Goal: Information Seeking & Learning: Learn about a topic

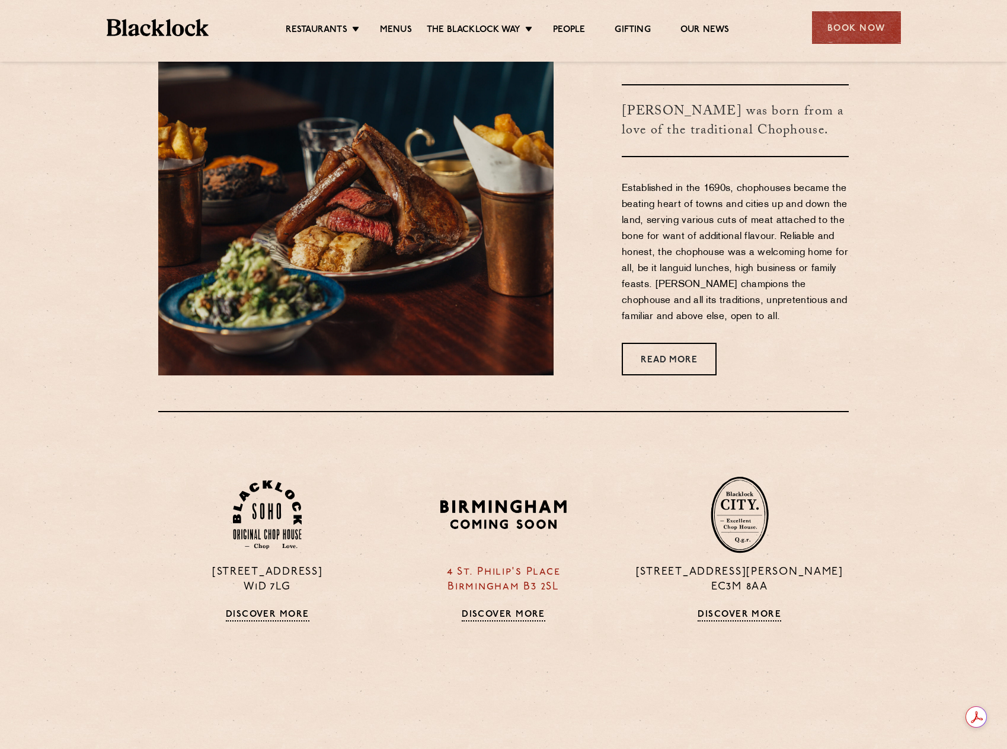
scroll to position [771, 0]
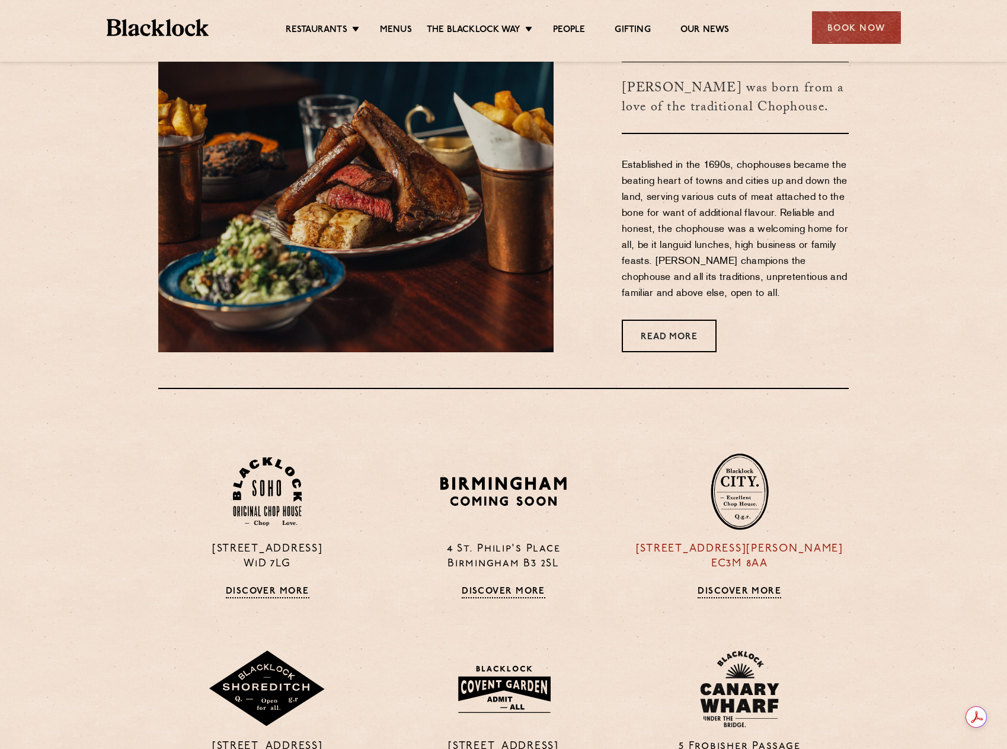
click at [739, 553] on p "13 Philpot Lane EC3M 8AA" at bounding box center [740, 557] width 218 height 30
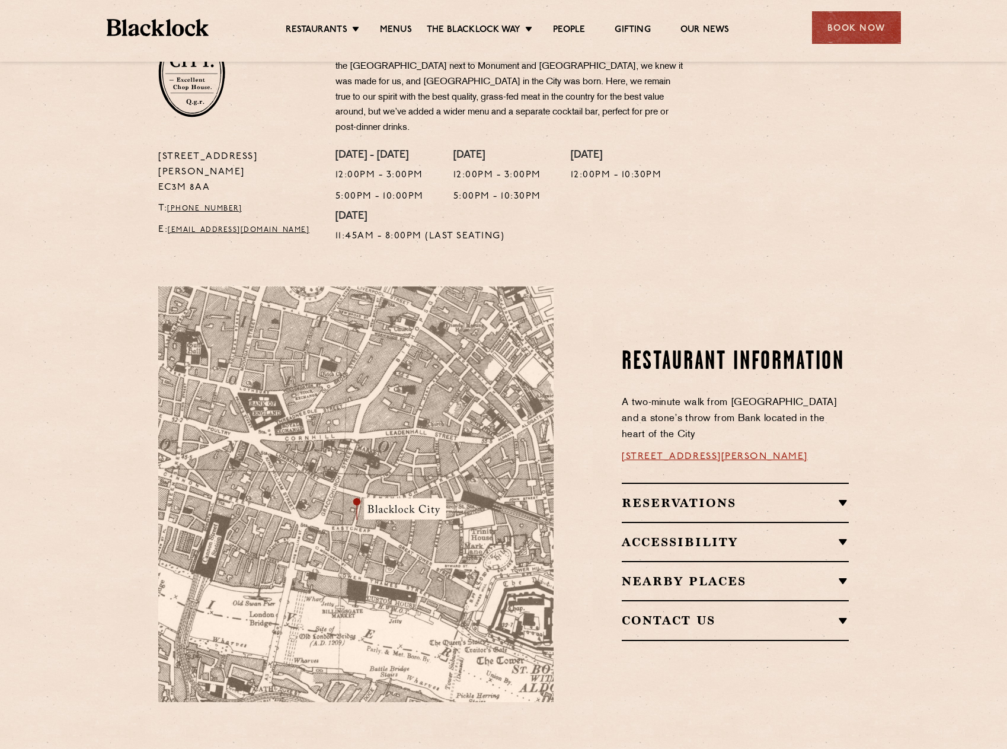
scroll to position [474, 0]
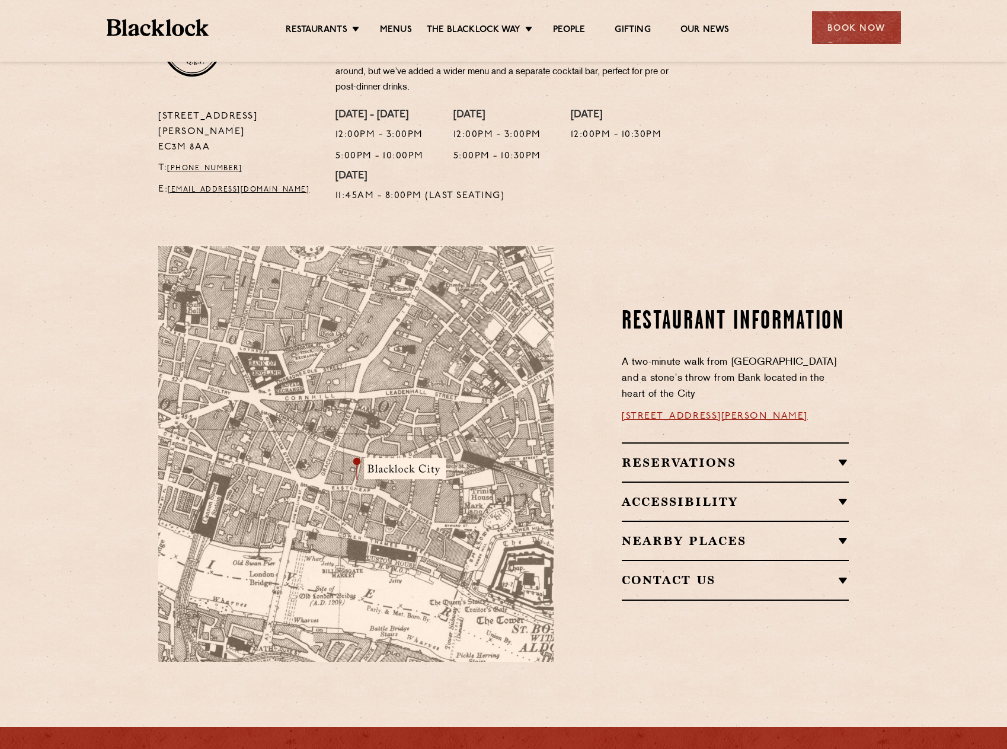
click at [730, 411] on link "[STREET_ADDRESS][PERSON_NAME]" at bounding box center [715, 415] width 186 height 9
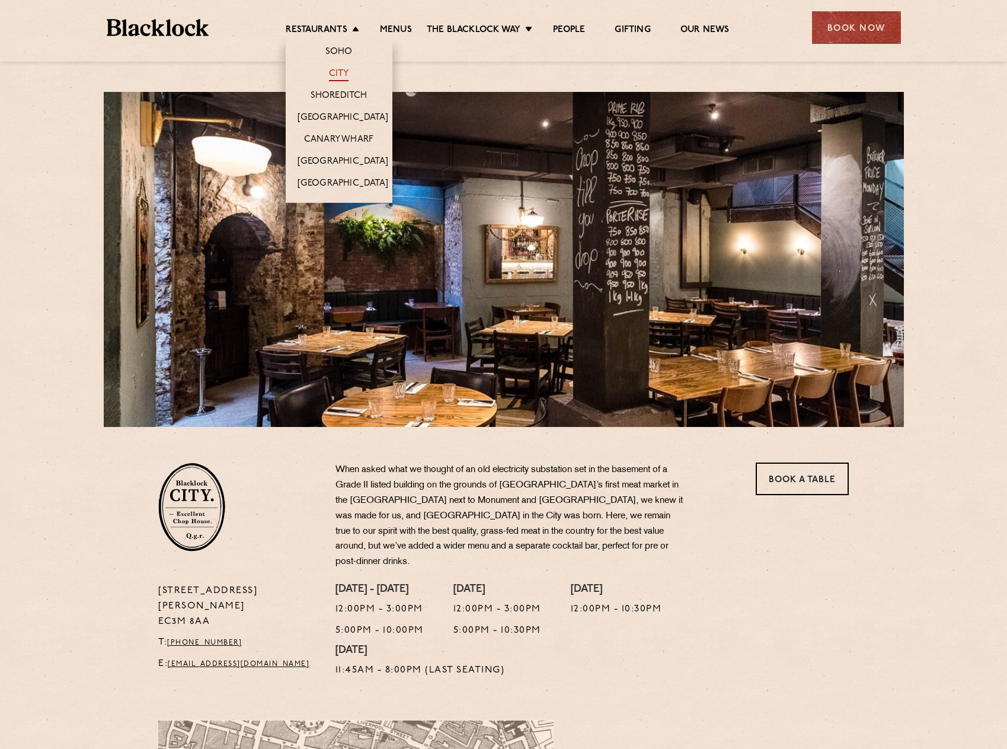
click at [340, 74] on link "City" at bounding box center [339, 74] width 20 height 13
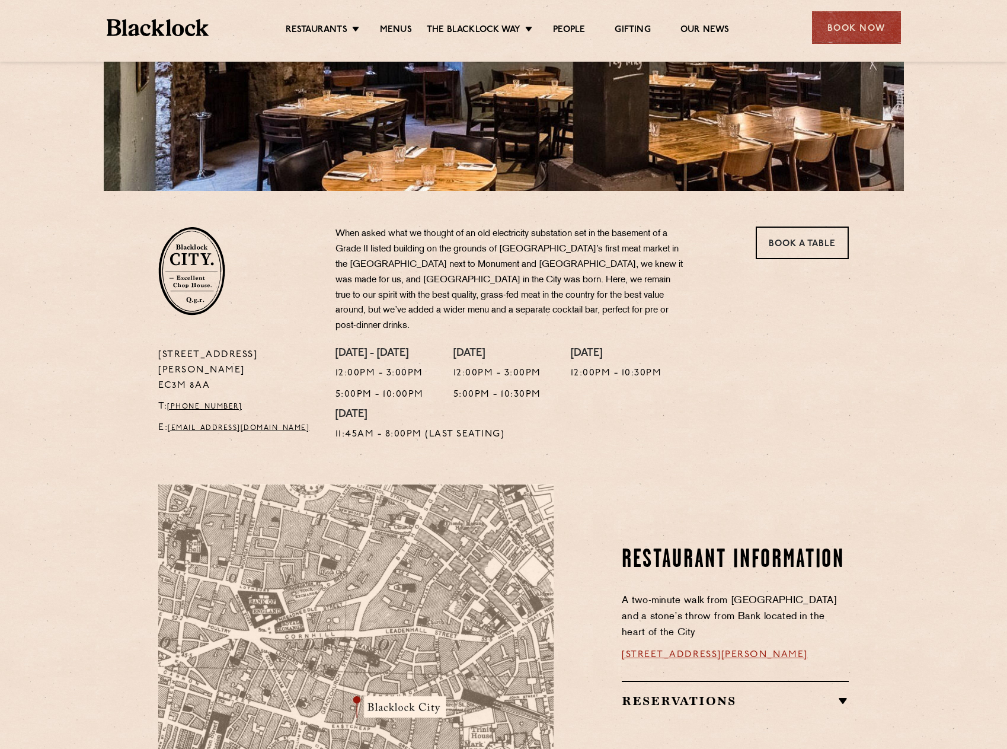
scroll to position [237, 0]
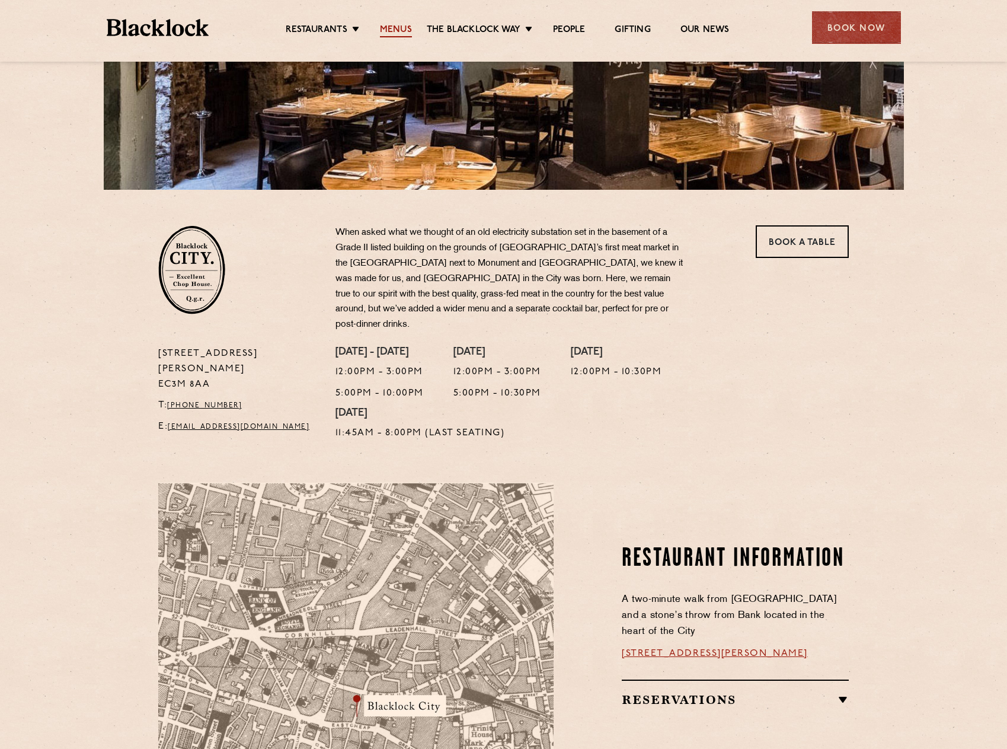
click at [394, 30] on link "Menus" at bounding box center [396, 30] width 32 height 13
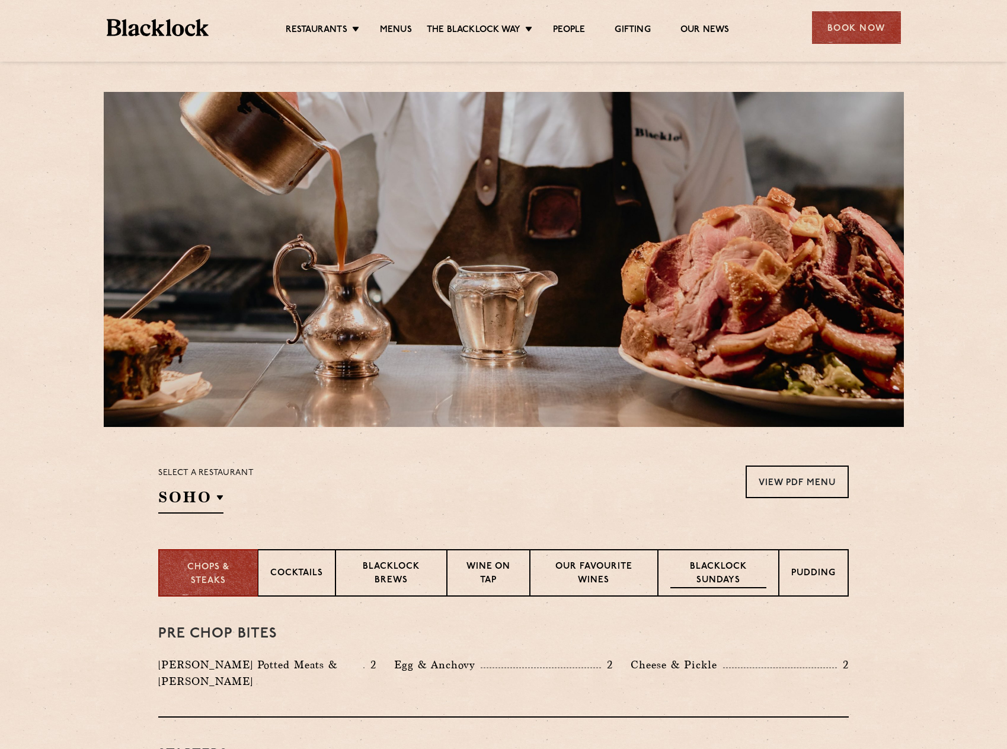
click at [721, 574] on p "Blacklock Sundays" at bounding box center [719, 574] width 96 height 28
